Goal: Task Accomplishment & Management: Complete application form

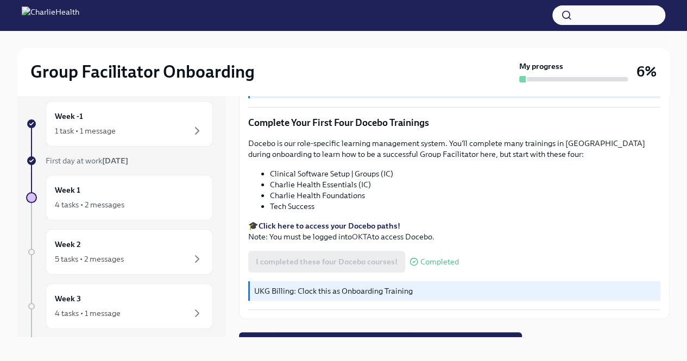
scroll to position [18, 0]
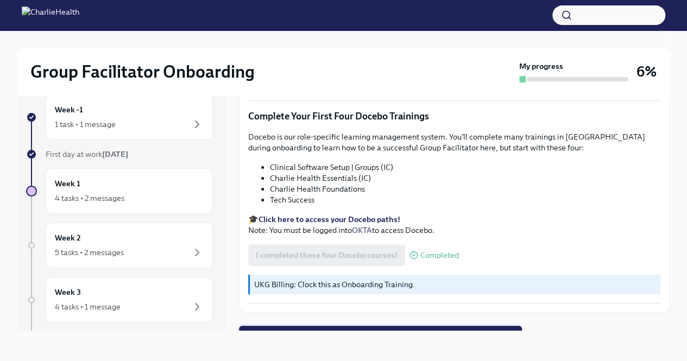
click at [354, 331] on span "Next task : Week One: Essential Compliance Tasks (~6.5 hours to complete)" at bounding box center [381, 336] width 268 height 11
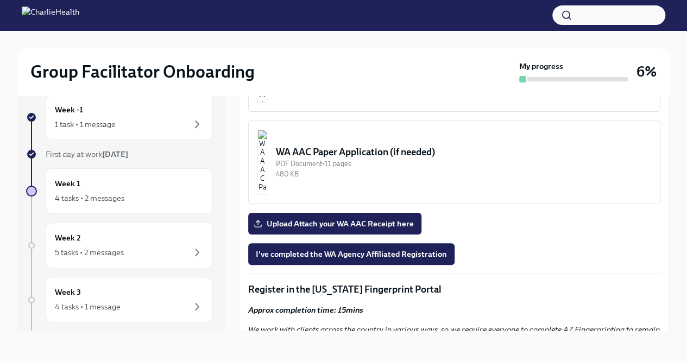
scroll to position [978, 0]
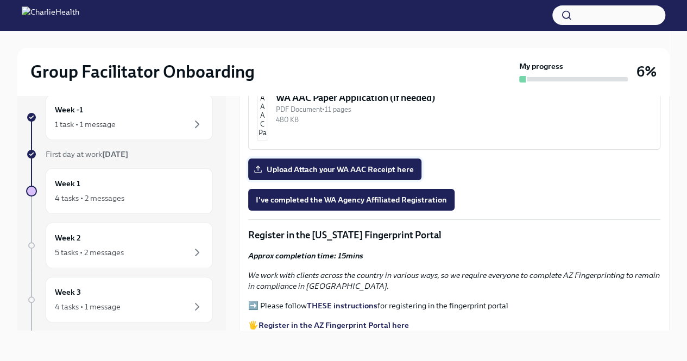
click at [362, 164] on span "Upload Attach your WA AAC Receipt here" at bounding box center [335, 169] width 158 height 11
click at [0, 0] on input "Upload Attach your WA AAC Receipt here" at bounding box center [0, 0] width 0 height 0
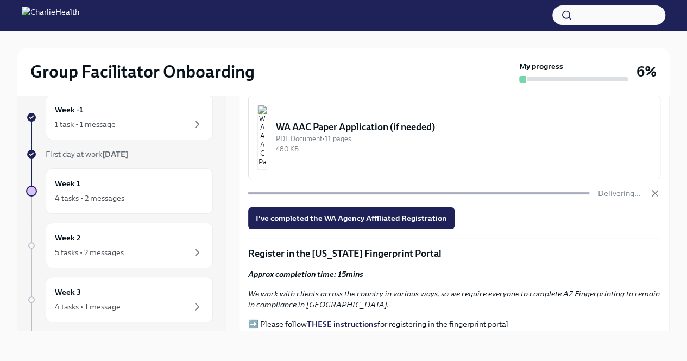
scroll to position [924, 0]
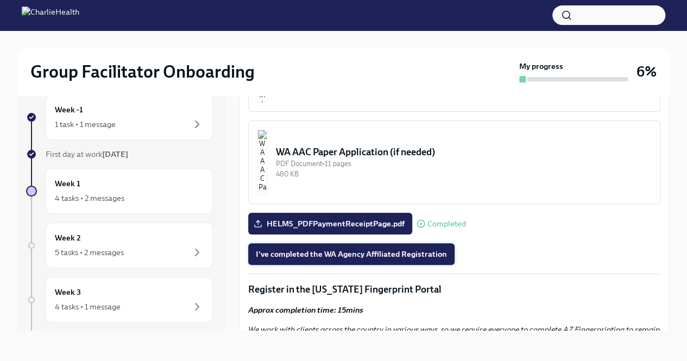
click at [343, 252] on span "I've completed the WA Agency Affiliated Registration" at bounding box center [351, 254] width 191 height 11
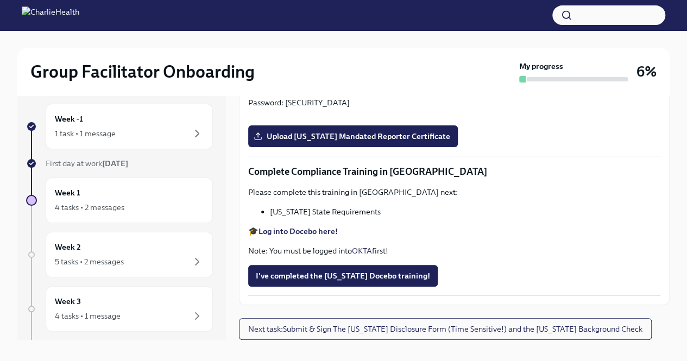
scroll to position [18, 0]
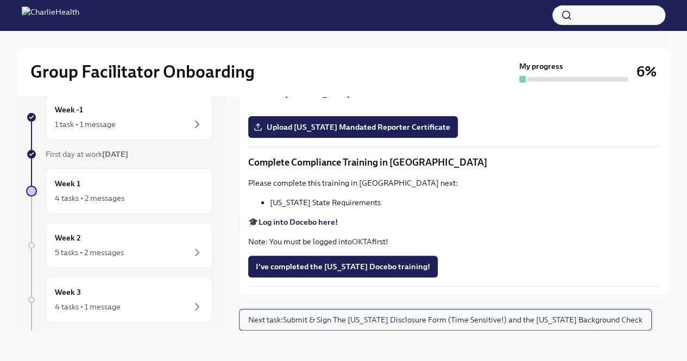
click at [422, 319] on span "Next task : Submit & Sign The [US_STATE] Disclosure Form (Time Sensitive!) and …" at bounding box center [445, 320] width 395 height 11
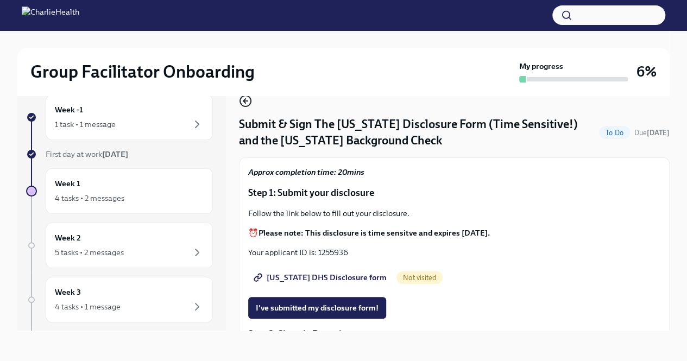
click at [240, 101] on circle "button" at bounding box center [245, 101] width 11 height 11
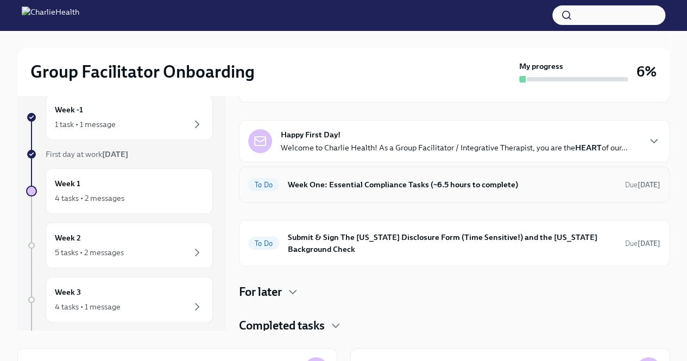
scroll to position [62, 0]
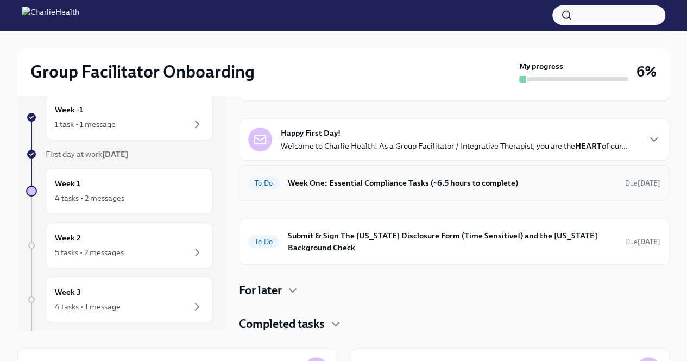
click at [398, 183] on h6 "Week One: Essential Compliance Tasks (~6.5 hours to complete)" at bounding box center [452, 183] width 329 height 12
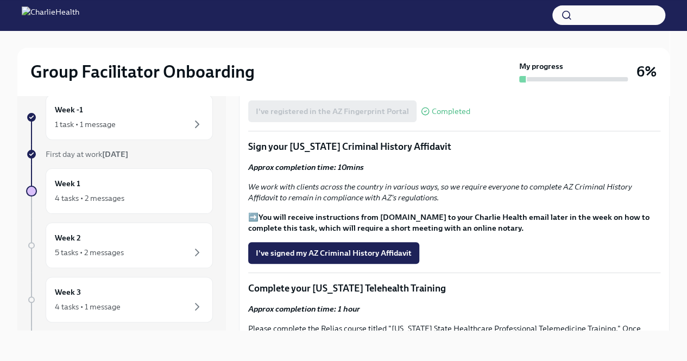
scroll to position [1196, 0]
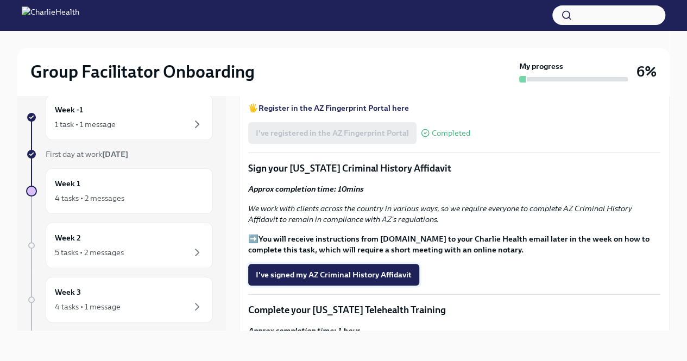
click at [364, 270] on span "I've signed my AZ Criminal History Affidavit" at bounding box center [334, 275] width 156 height 11
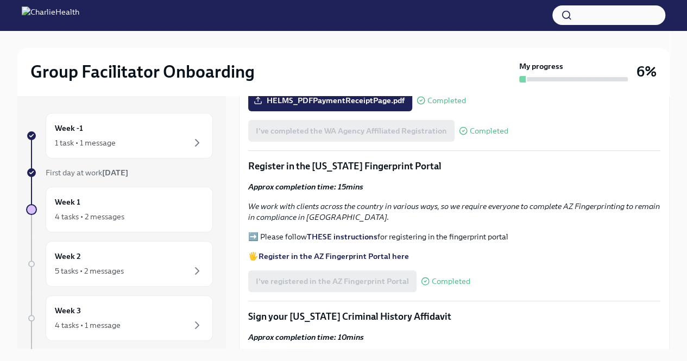
scroll to position [1141, 0]
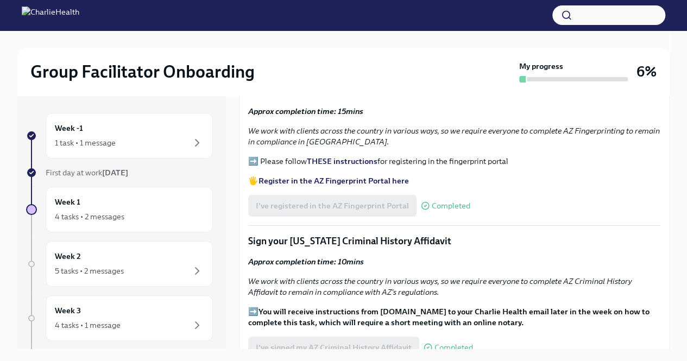
click at [351, 157] on strong "THESE instructions" at bounding box center [342, 162] width 71 height 10
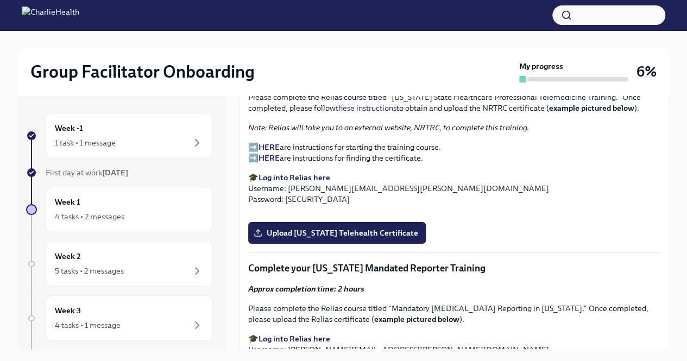
scroll to position [1413, 0]
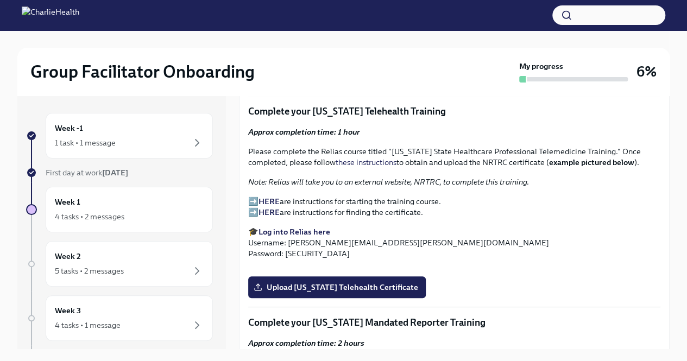
click at [273, 197] on strong "HERE" at bounding box center [269, 202] width 21 height 10
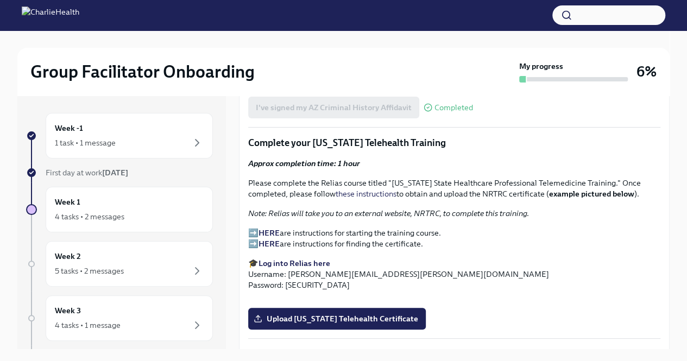
scroll to position [1359, 0]
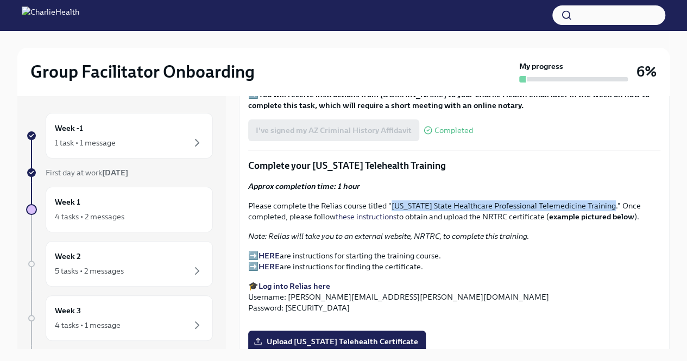
drag, startPoint x: 392, startPoint y: 201, endPoint x: 611, endPoint y: 203, distance: 218.5
click at [611, 203] on p "Please complete the Relias course titled "[US_STATE] State Healthcare Professio…" at bounding box center [454, 212] width 412 height 22
copy p "[US_STATE] State Healthcare Professional Telemedicine Training"
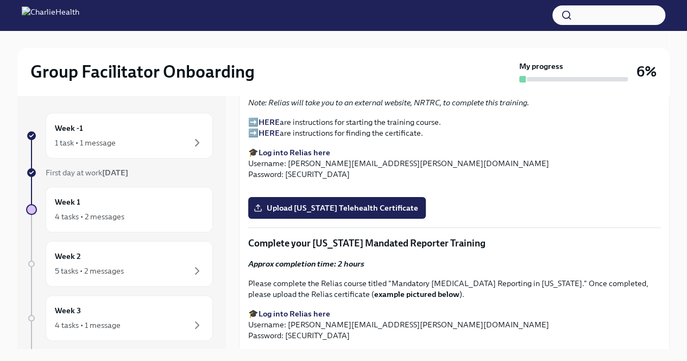
scroll to position [1467, 0]
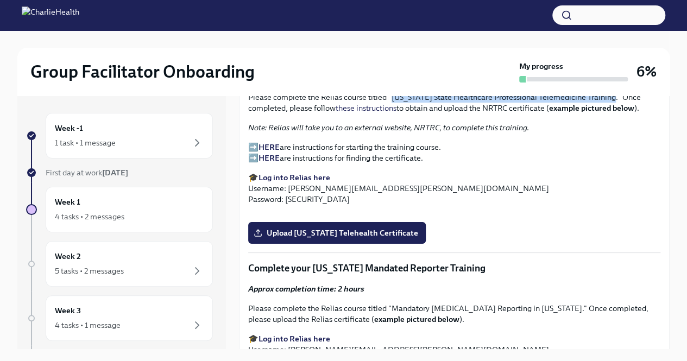
click at [267, 153] on strong "HERE" at bounding box center [269, 158] width 21 height 10
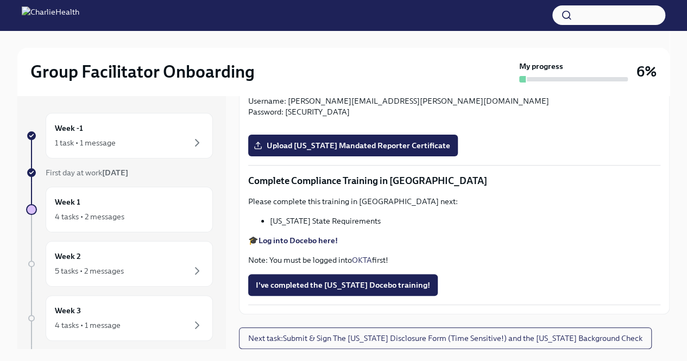
scroll to position [1793, 0]
click at [0, 0] on input "Upload [US_STATE] Telehealth Certificate" at bounding box center [0, 0] width 0 height 0
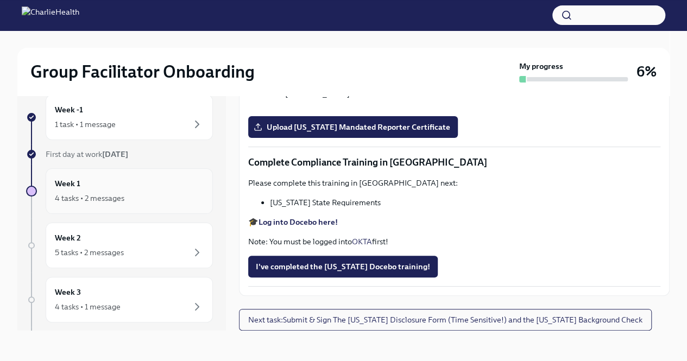
click at [73, 183] on h6 "Week 1" at bounding box center [68, 184] width 26 height 12
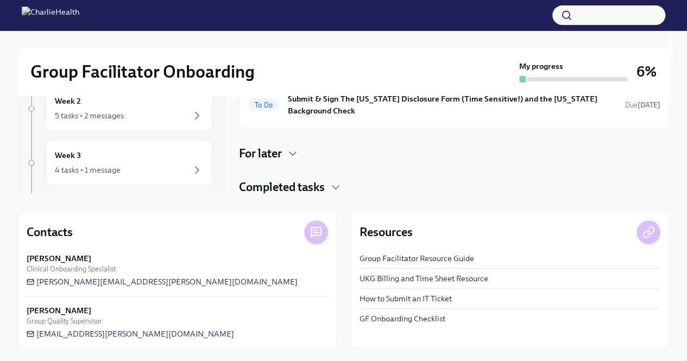
scroll to position [101, 0]
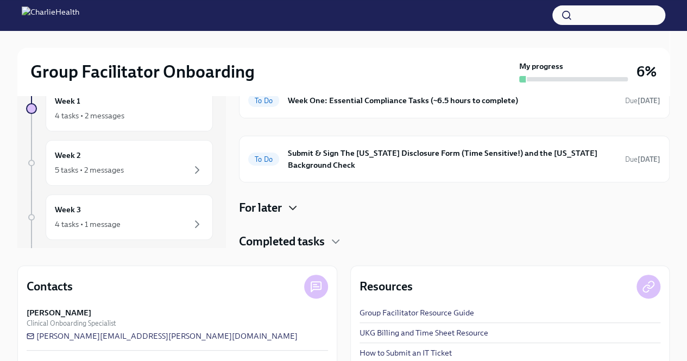
click at [291, 203] on icon "button" at bounding box center [292, 208] width 13 height 13
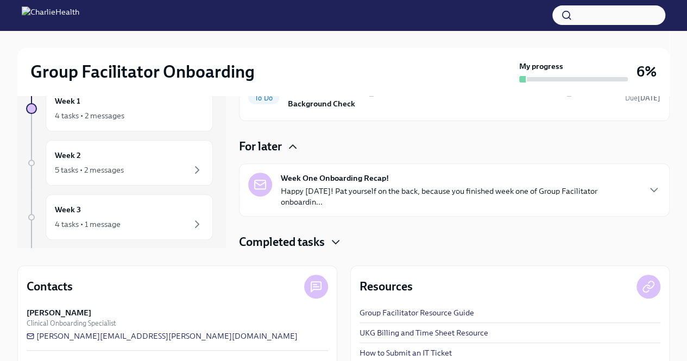
click at [333, 241] on icon "button" at bounding box center [335, 242] width 13 height 13
click at [341, 237] on icon "button" at bounding box center [335, 242] width 13 height 13
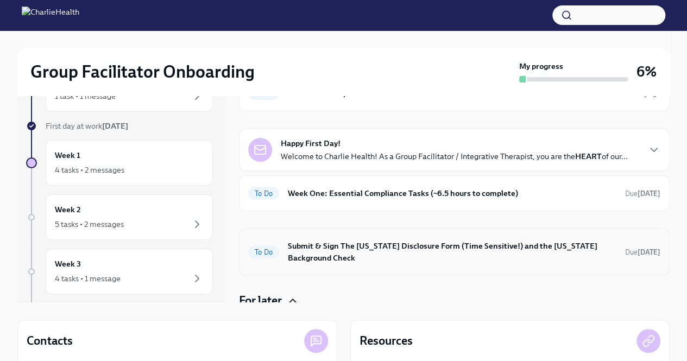
scroll to position [15, 0]
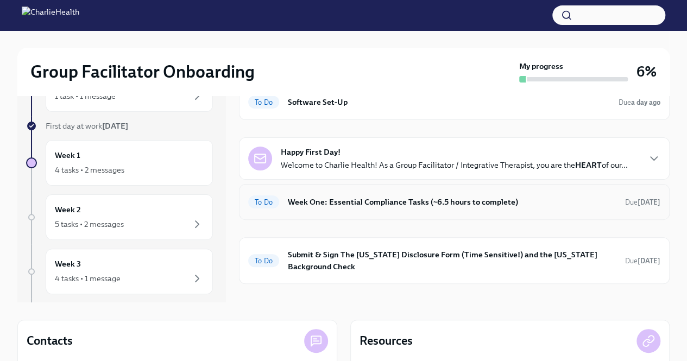
click at [366, 200] on h6 "Week One: Essential Compliance Tasks (~6.5 hours to complete)" at bounding box center [452, 202] width 329 height 12
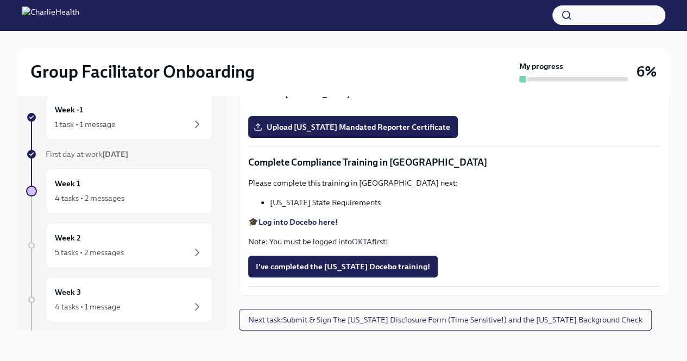
scroll to position [1902, 0]
drag, startPoint x: 390, startPoint y: 158, endPoint x: 562, endPoint y: 157, distance: 172.3
click at [562, 58] on p "Please complete the Relias course titled "Mandatory [MEDICAL_DATA] Reporting in…" at bounding box center [454, 47] width 412 height 22
copy p "Mandatory [MEDICAL_DATA] Reporting in [US_STATE]"
